Goal: Contribute content

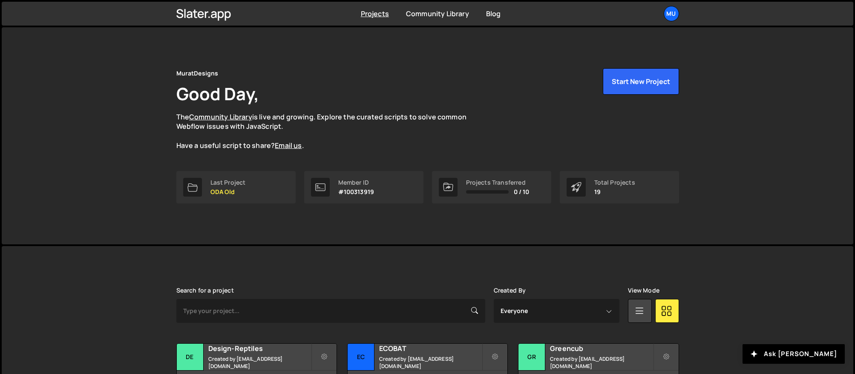
scroll to position [149, 0]
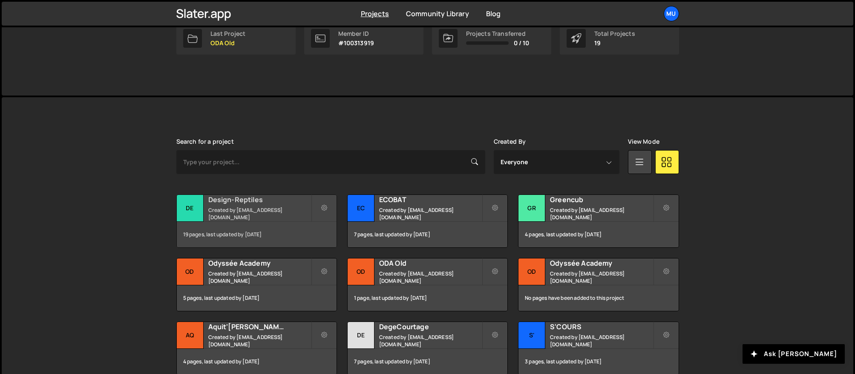
click at [268, 201] on h2 "Design-Reptiles" at bounding box center [259, 199] width 103 height 9
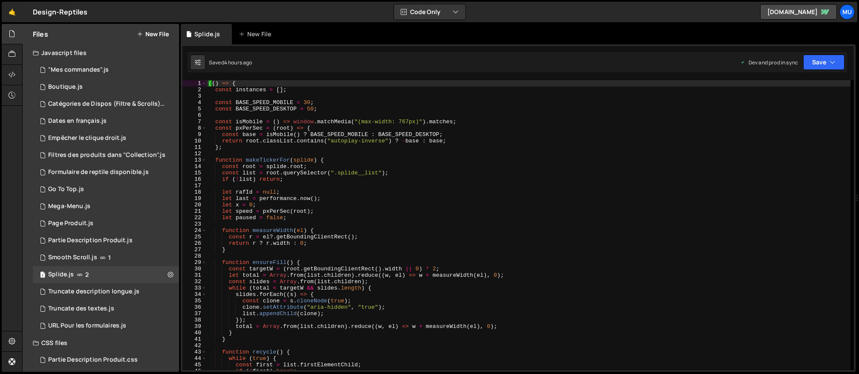
click at [149, 31] on button "New File" at bounding box center [153, 34] width 32 height 7
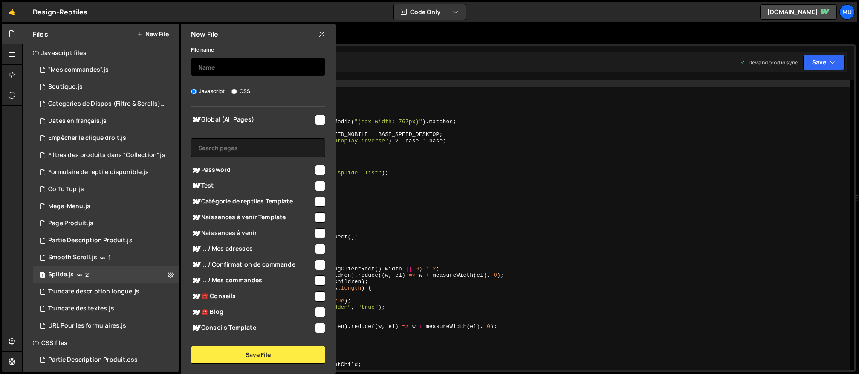
click at [224, 70] on input "text" at bounding box center [258, 67] width 134 height 19
type input "ConveyThis"
click at [251, 89] on div "Javascript CSS" at bounding box center [258, 91] width 134 height 9
click at [247, 91] on label "CSS" at bounding box center [240, 91] width 19 height 9
click at [237, 91] on input "CSS" at bounding box center [234, 92] width 6 height 6
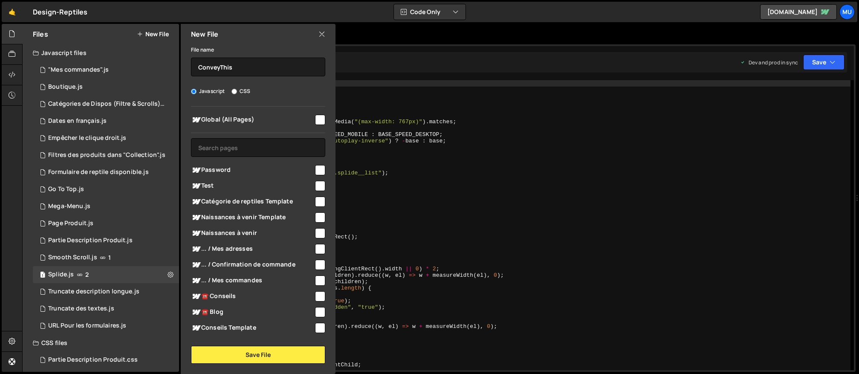
radio input "true"
click at [260, 356] on button "Save File" at bounding box center [258, 355] width 134 height 18
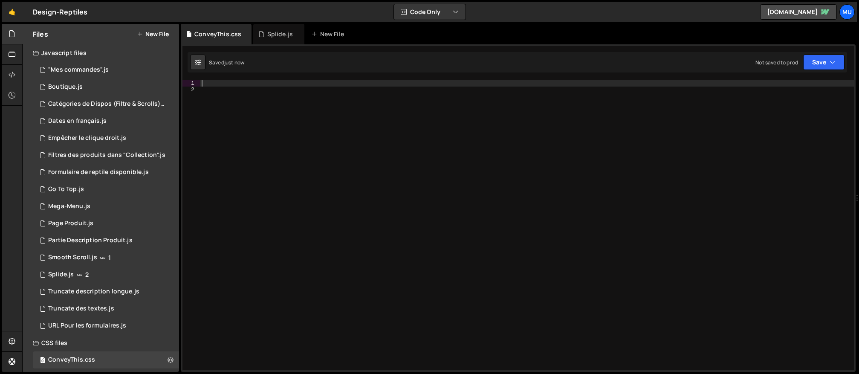
click at [345, 82] on div at bounding box center [527, 231] width 654 height 303
paste textarea "transform: rotate(-90deg) !important;"
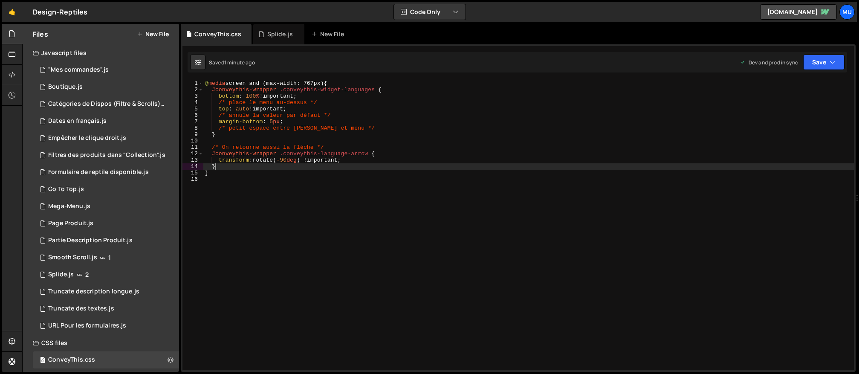
click at [336, 167] on div "@ media screen and (max-width: 767px) { #conveythis-wrapper .conveythis-widget-…" at bounding box center [528, 231] width 650 height 303
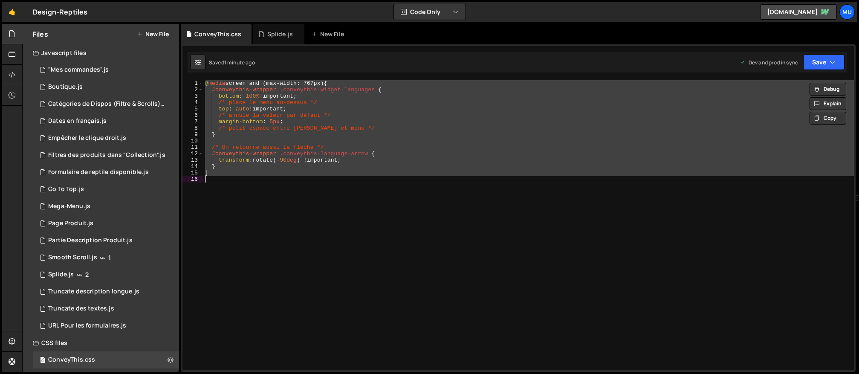
click at [290, 158] on div "@ media screen and (max-width: 767px) { #conveythis-wrapper .conveythis-widget-…" at bounding box center [528, 225] width 650 height 290
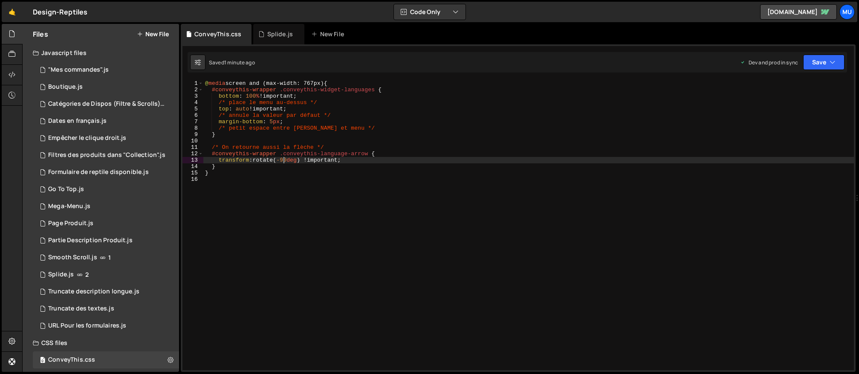
type textarea "transform: rotate(90deg) !important;"
